Goal: Navigation & Orientation: Find specific page/section

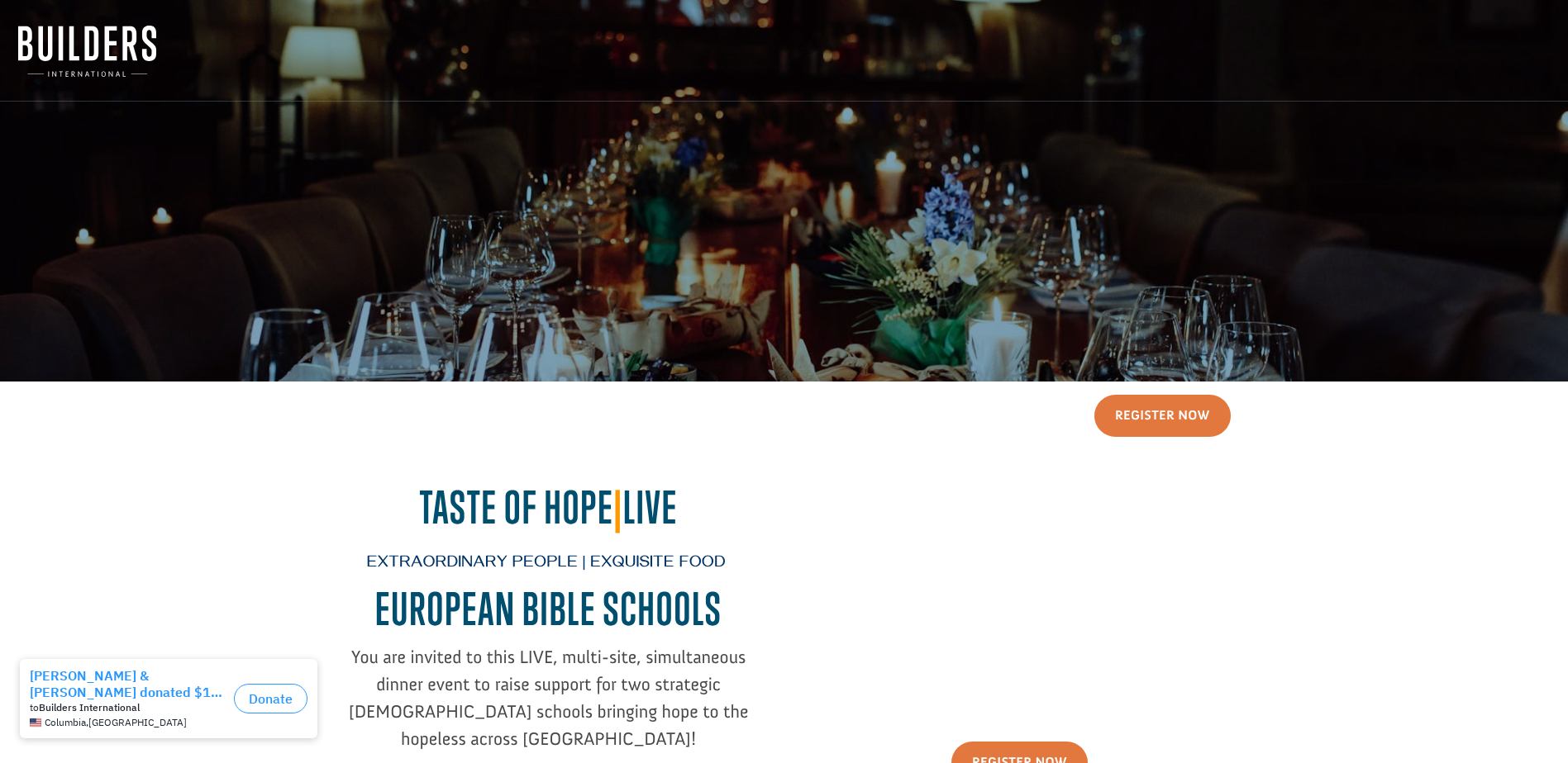
click at [64, 39] on img at bounding box center [87, 51] width 138 height 51
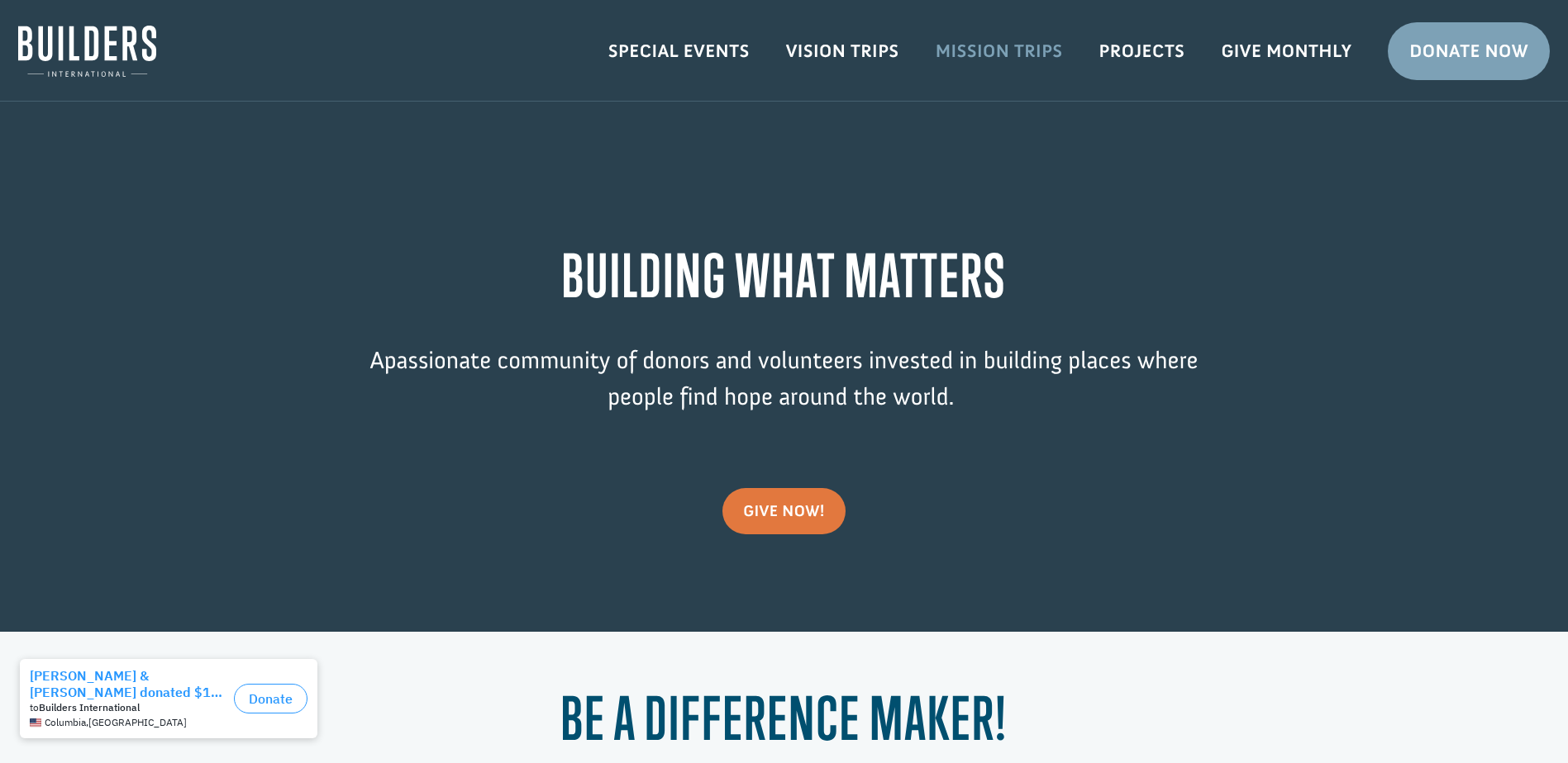
click at [961, 58] on link "Mission Trips" at bounding box center [999, 51] width 164 height 48
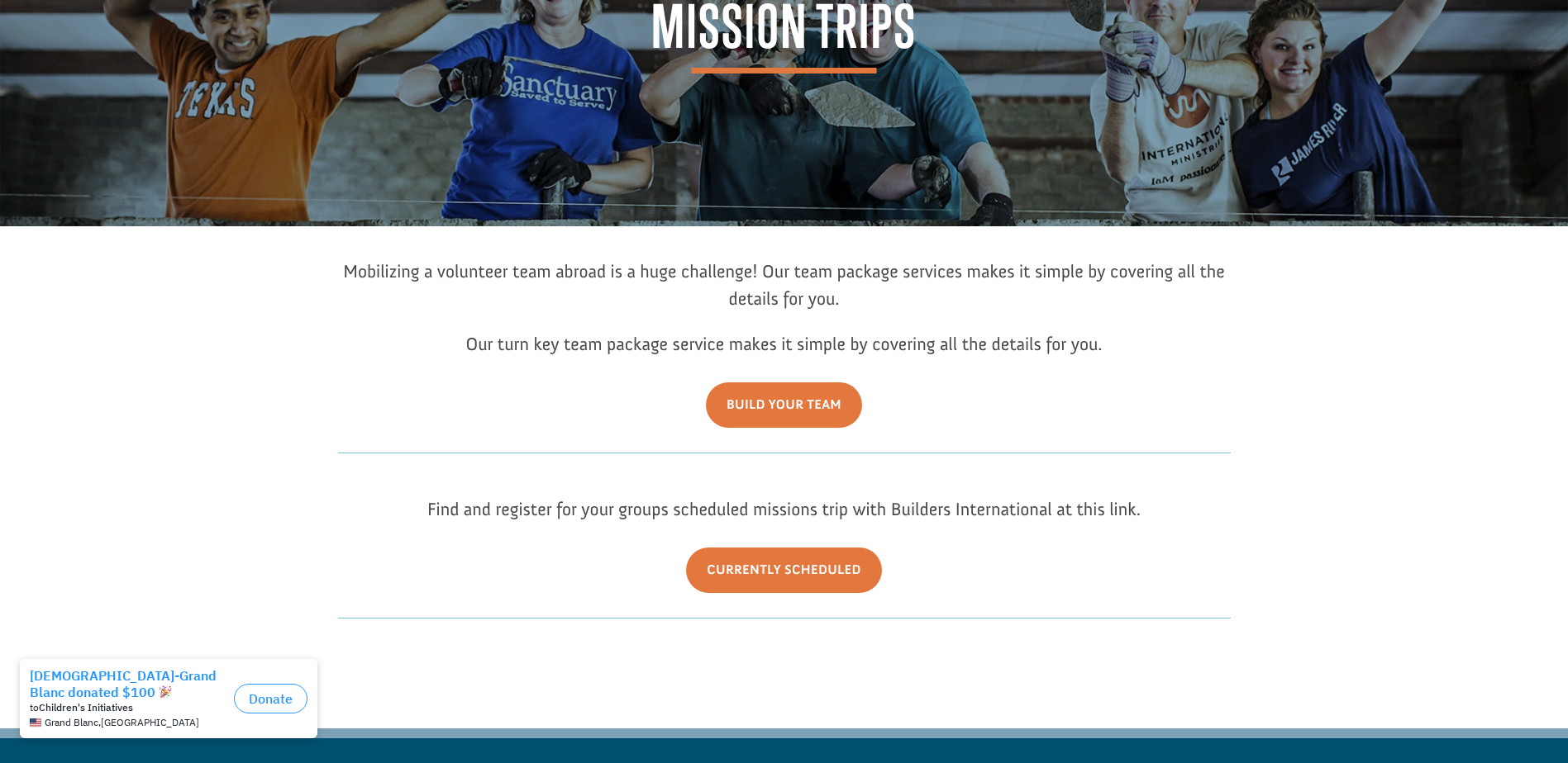
scroll to position [165, 0]
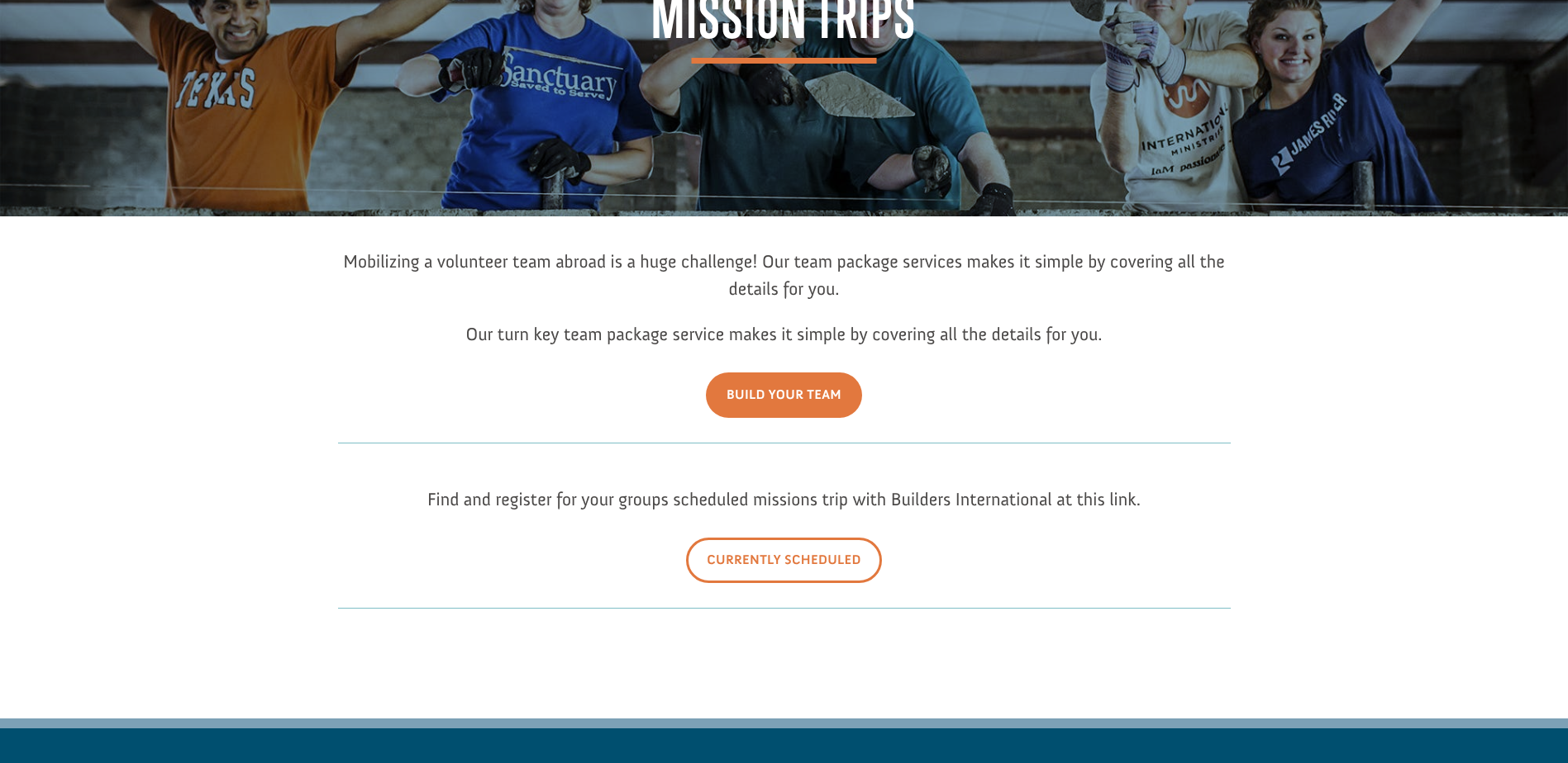
click at [838, 550] on link "Currently Scheduled" at bounding box center [784, 560] width 196 height 45
